Goal: Task Accomplishment & Management: Use online tool/utility

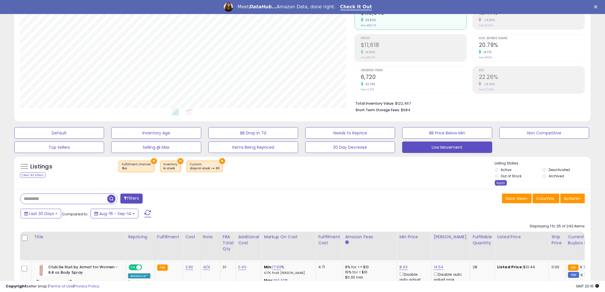
click at [499, 182] on div "Apply" at bounding box center [501, 182] width 12 height 5
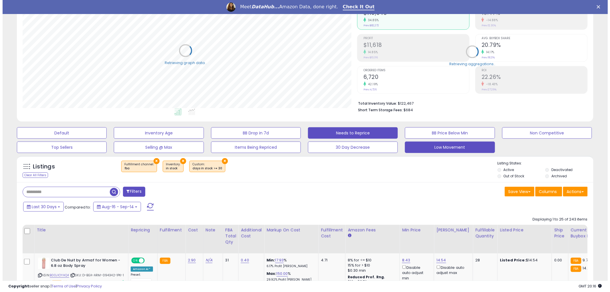
scroll to position [285635, 285417]
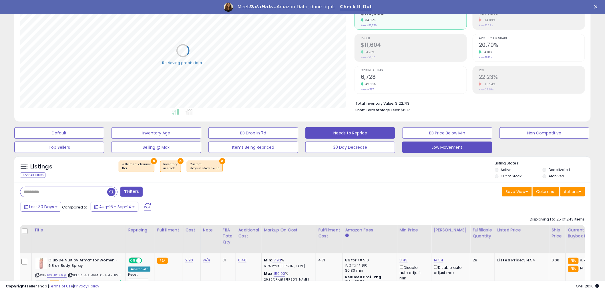
click at [342, 132] on button "Needs to Reprice" at bounding box center [350, 132] width 90 height 11
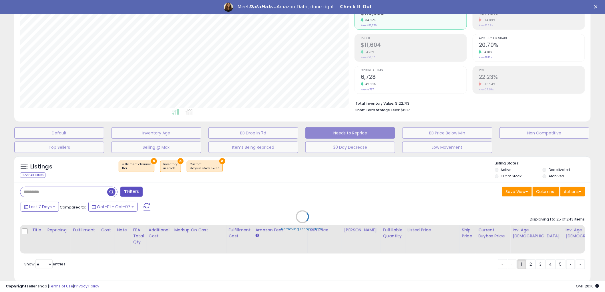
scroll to position [117, 334]
select select "**"
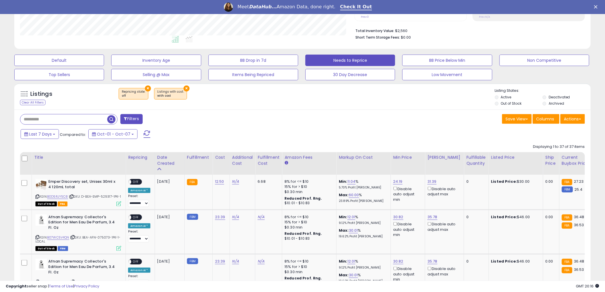
scroll to position [130, 0]
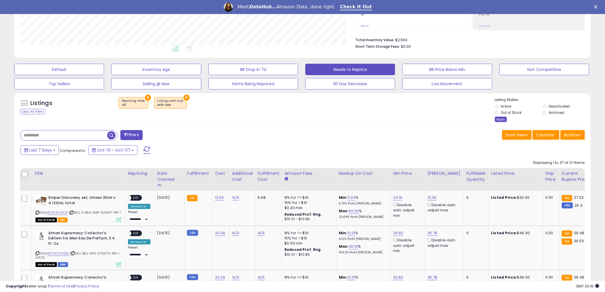
click at [499, 119] on div "Apply" at bounding box center [501, 119] width 12 height 5
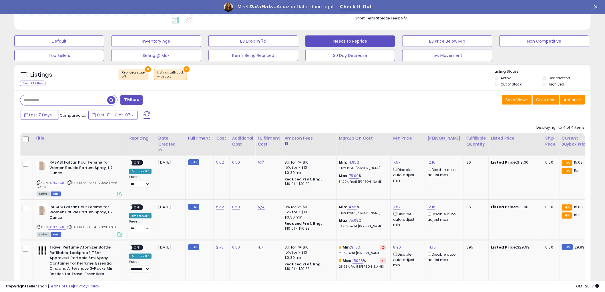
scroll to position [0, 0]
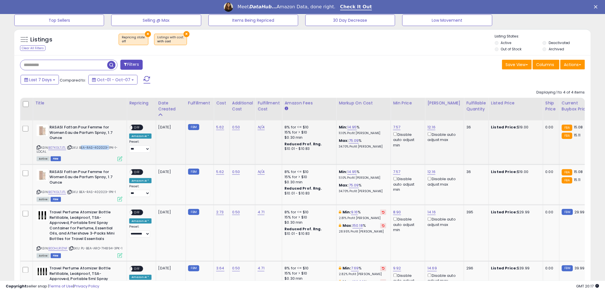
drag, startPoint x: 82, startPoint y: 147, endPoint x: 107, endPoint y: 147, distance: 25.7
click at [107, 147] on span "| SKU: BEA-RAS-402023-1PK-1-LOCAL" at bounding box center [77, 149] width 81 height 9
copy span "BEA-RAS-402023"
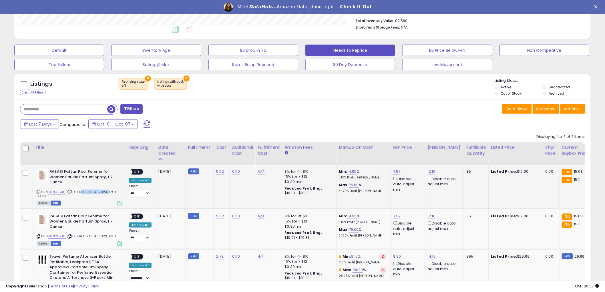
copy span "BEA-RAS-402023"
click at [258, 173] on link "N/A" at bounding box center [260, 172] width 7 height 6
type input "****"
click at [277, 157] on icon "submit" at bounding box center [275, 156] width 3 height 3
click at [259, 218] on link "N/A" at bounding box center [260, 216] width 7 height 6
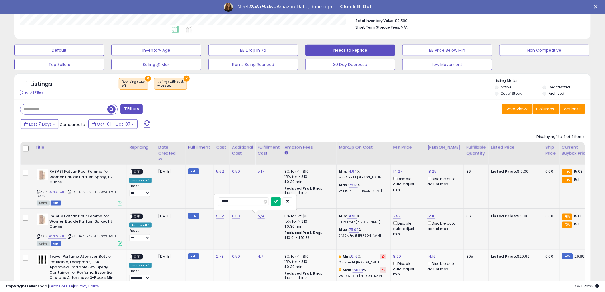
type input "****"
click at [277, 201] on icon "submit" at bounding box center [275, 200] width 3 height 3
click at [137, 170] on span "OFF" at bounding box center [136, 171] width 9 height 5
click at [137, 216] on span "OFF" at bounding box center [136, 216] width 9 height 5
